Goal: Information Seeking & Learning: Learn about a topic

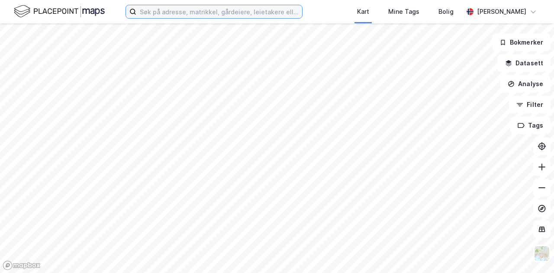
click at [188, 6] on input at bounding box center [219, 11] width 166 height 13
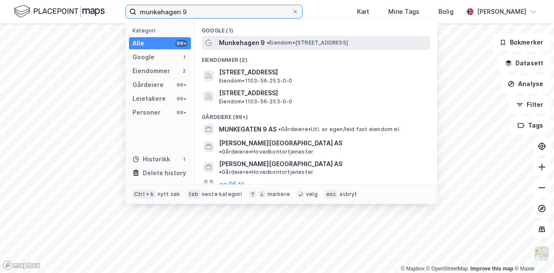
type input "munkehagen 9"
click at [247, 42] on span "Munkehagen 9" at bounding box center [242, 43] width 46 height 10
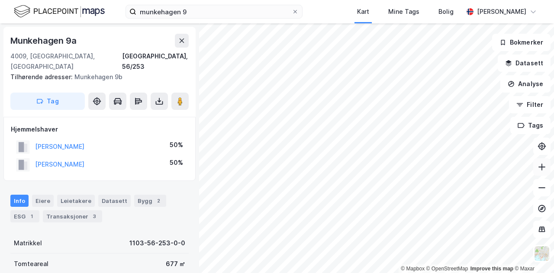
click at [538, 165] on icon at bounding box center [542, 167] width 9 height 9
